Goal: Information Seeking & Learning: Learn about a topic

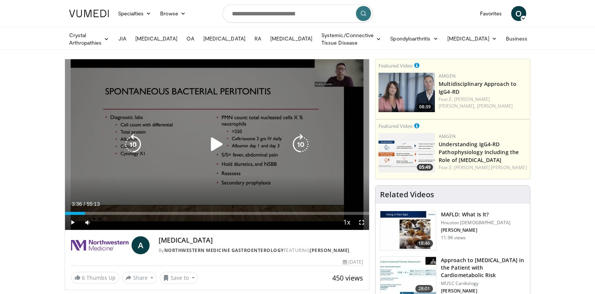
click at [218, 148] on icon "Video Player" at bounding box center [216, 144] width 21 height 21
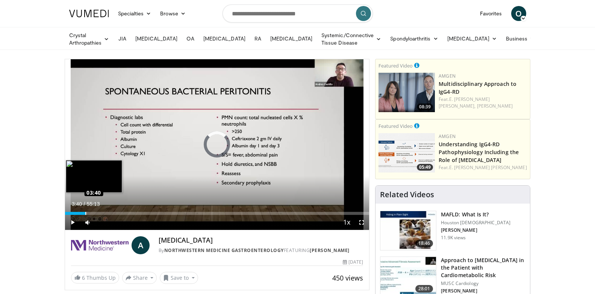
click at [85, 212] on div "Loaded : 7.19% 03:40 03:40" at bounding box center [217, 213] width 304 height 3
click at [87, 212] on div "Loaded : 8.68% 03:42 03:57" at bounding box center [217, 213] width 304 height 3
click at [88, 212] on div "Loaded : 9.06% 03:59 04:13" at bounding box center [217, 213] width 304 height 3
click at [91, 212] on div "Loaded : 9.58% 04:15 04:46" at bounding box center [217, 213] width 304 height 3
click at [94, 212] on div "Loaded : 9.88% 05:19 05:19" at bounding box center [217, 213] width 304 height 3
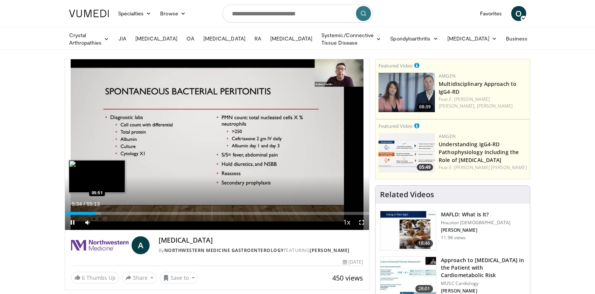
click at [97, 212] on div "Loaded : 11.98% 05:34 05:51" at bounding box center [217, 213] width 304 height 3
click at [99, 212] on div "Loaded : 12.58% 06:12 06:12" at bounding box center [217, 213] width 304 height 3
click at [102, 212] on div "Loaded : 13.17% 06:13 06:44" at bounding box center [217, 213] width 304 height 3
click at [104, 212] on div "Loaded : 14.19% 06:47 07:01" at bounding box center [217, 213] width 304 height 3
click at [106, 213] on div "Progress Bar" at bounding box center [105, 213] width 1 height 3
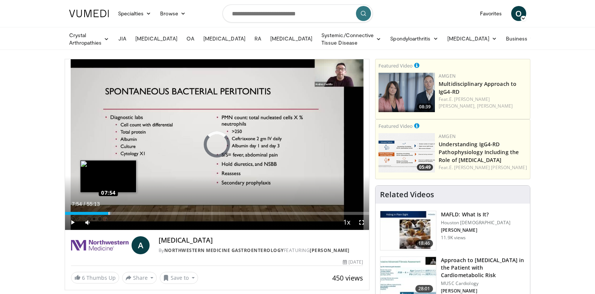
click at [109, 214] on div "Progress Bar" at bounding box center [109, 213] width 1 height 3
click at [113, 213] on div "Loaded : 16.17% 07:56 08:51" at bounding box center [217, 213] width 304 height 3
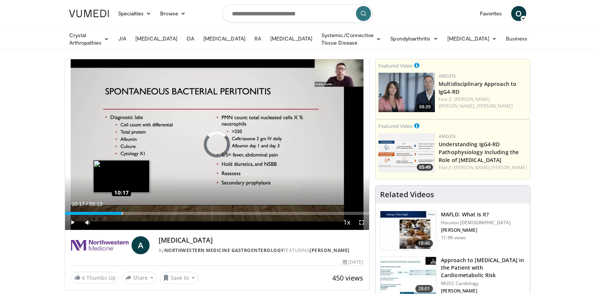
click at [121, 212] on div "Loaded : 16.90% 10:17 10:17" at bounding box center [217, 213] width 304 height 3
click at [126, 212] on div "Loaded : 20.96% 11:06 11:06" at bounding box center [217, 213] width 304 height 3
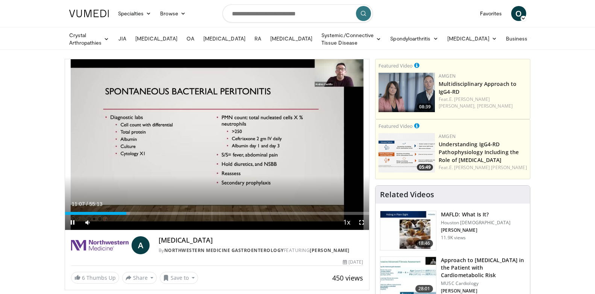
click at [131, 213] on div "10 seconds Tap to unmute" at bounding box center [217, 144] width 304 height 171
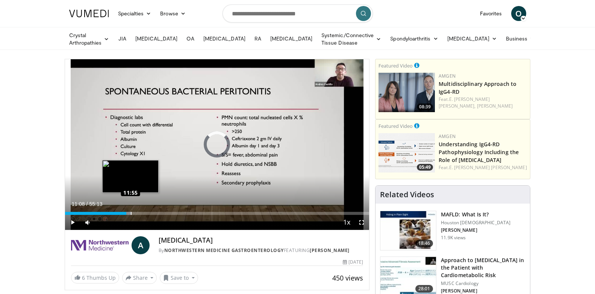
click at [130, 212] on div "Loaded : 21.86% 11:55 11:55" at bounding box center [217, 213] width 304 height 3
click at [133, 212] on div "Loaded : 23.54% 11:55 12:24" at bounding box center [217, 213] width 304 height 3
click at [136, 213] on div "Loaded : 24.45% 12:28 13:01" at bounding box center [217, 213] width 304 height 3
click at [139, 212] on div "Loaded : 25.45% 13:29 13:29" at bounding box center [217, 213] width 304 height 3
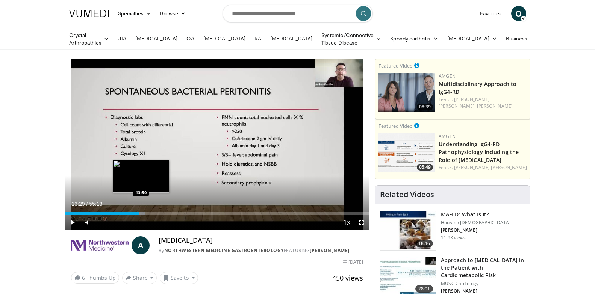
click at [141, 213] on div "Loaded : 26.26% 13:29 13:50" at bounding box center [217, 213] width 304 height 3
click at [143, 213] on div "Loaded : 26.95% 14:10 14:10" at bounding box center [217, 213] width 304 height 3
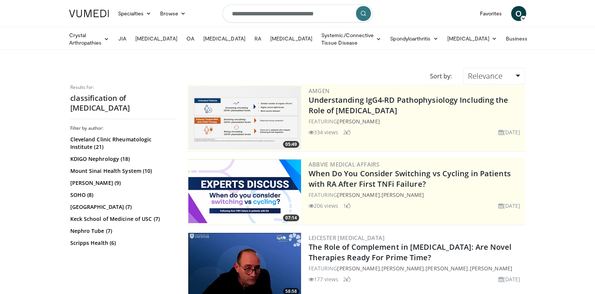
click at [276, 17] on input "**********" at bounding box center [297, 14] width 150 height 18
type input "**********"
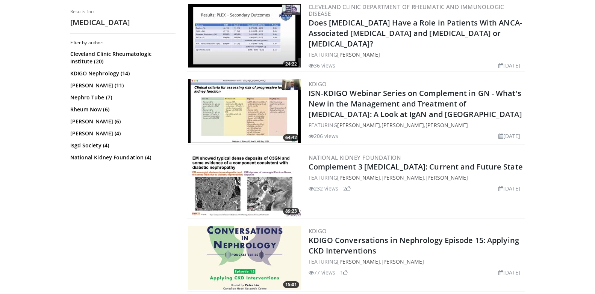
scroll to position [977, 0]
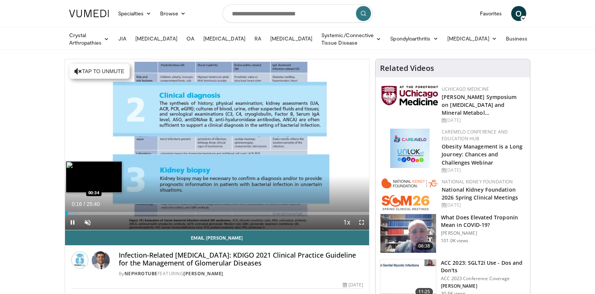
click at [71, 212] on div "Loaded : 4.54% 00:16 00:34" at bounding box center [217, 213] width 304 height 3
click at [75, 212] on div "Loaded : 6.48% 00:38 00:49" at bounding box center [217, 213] width 304 height 3
click at [83, 210] on div "Loaded : 7.78% 00:55 01:36" at bounding box center [217, 211] width 304 height 7
click at [75, 212] on div "Loaded : 9.08% 01:34 01:16" at bounding box center [217, 213] width 304 height 3
click at [82, 212] on div "Loaded : 7.78% 00:55 01:25" at bounding box center [217, 213] width 304 height 3
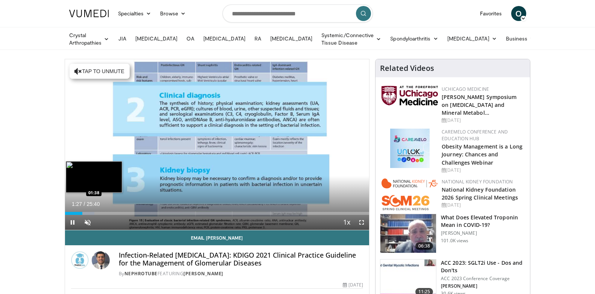
click at [85, 213] on div "Loaded : 9.73% 01:27 01:38" at bounding box center [217, 213] width 304 height 3
click at [91, 213] on div "Loaded : 9.73% 01:39 02:11" at bounding box center [217, 213] width 304 height 3
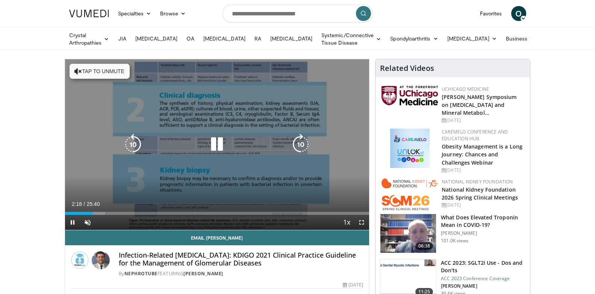
click at [258, 153] on div "10 seconds Tap to unmute" at bounding box center [217, 144] width 304 height 171
